Goal: Task Accomplishment & Management: Manage account settings

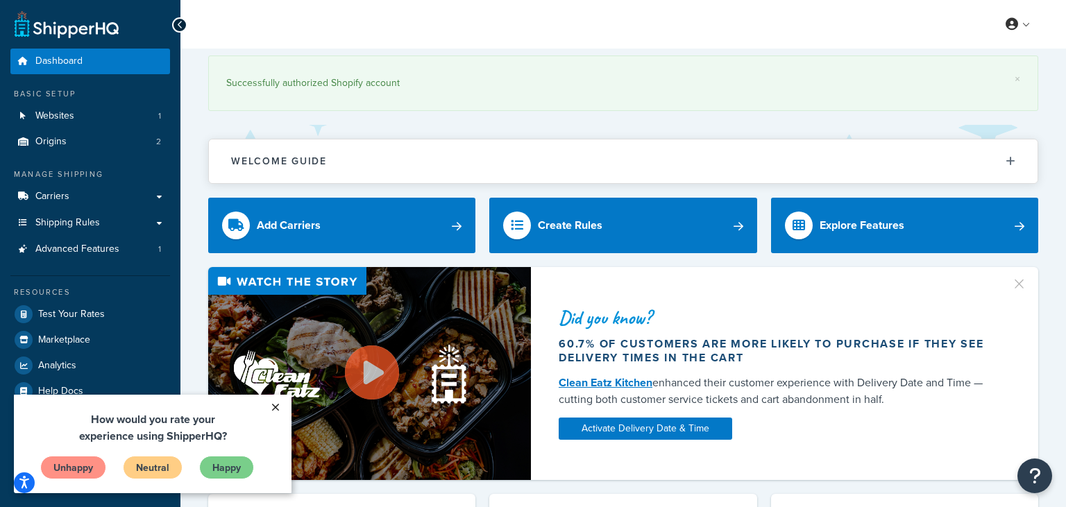
click at [280, 403] on link "×" at bounding box center [275, 407] width 24 height 25
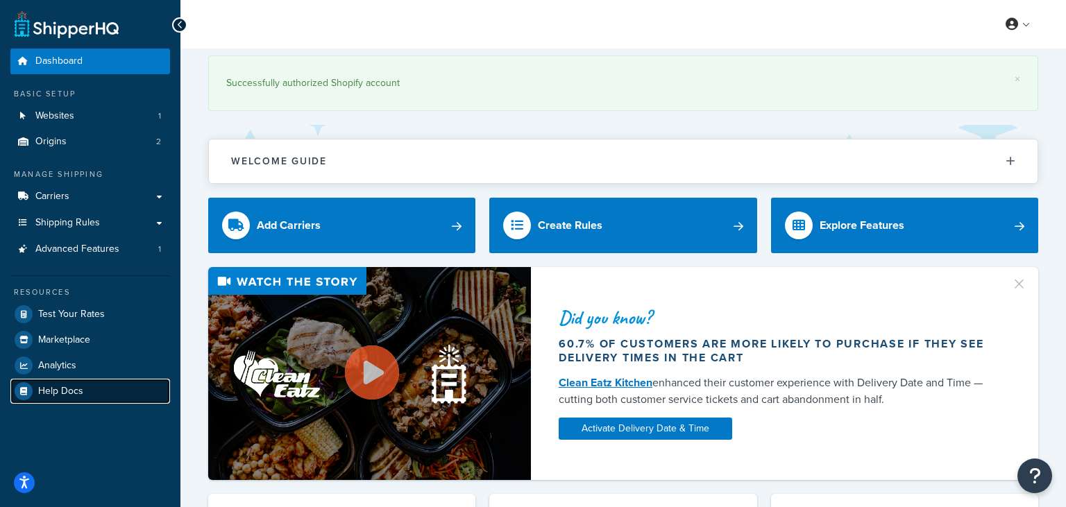
click at [71, 393] on span "Help Docs" at bounding box center [60, 392] width 45 height 12
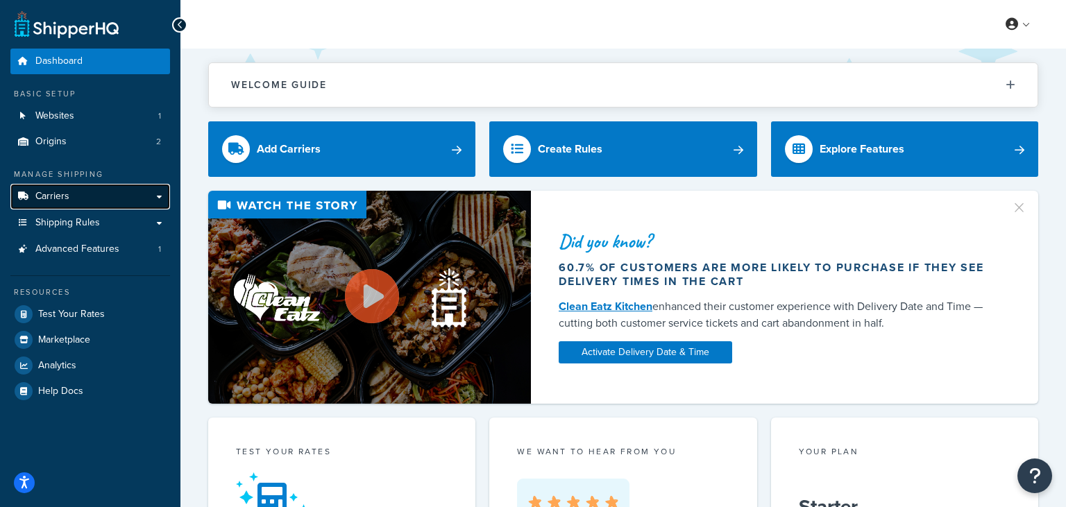
click at [97, 198] on link "Carriers" at bounding box center [90, 197] width 160 height 26
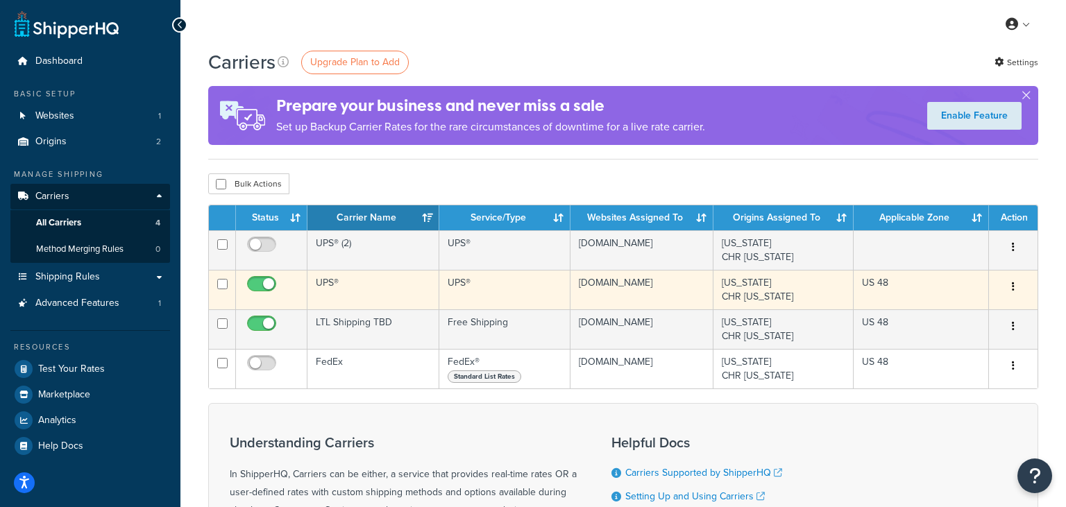
click at [1010, 287] on button "button" at bounding box center [1012, 287] width 19 height 22
click at [984, 315] on link "Edit" at bounding box center [957, 314] width 110 height 28
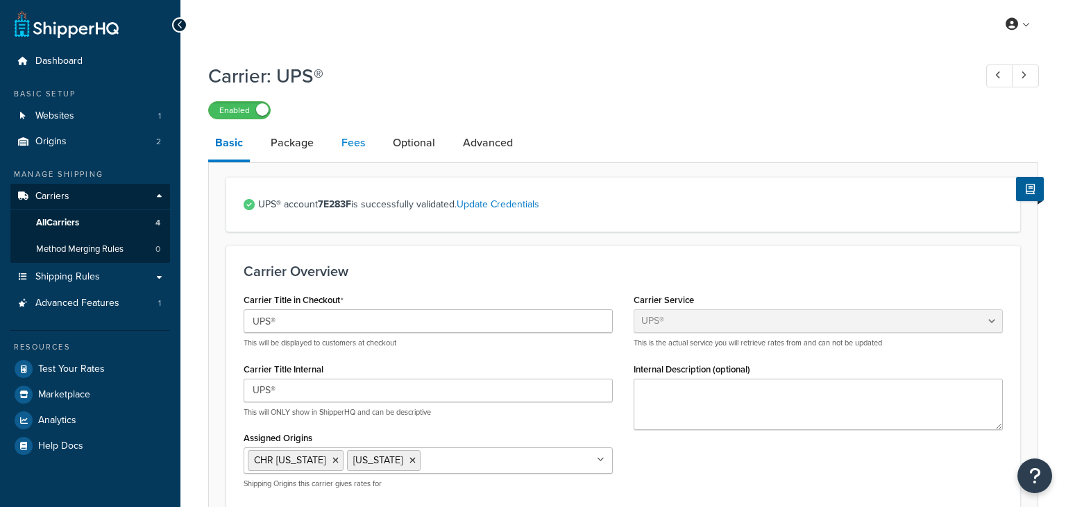
click at [358, 143] on link "Fees" at bounding box center [352, 142] width 37 height 33
